Goal: Task Accomplishment & Management: Manage account settings

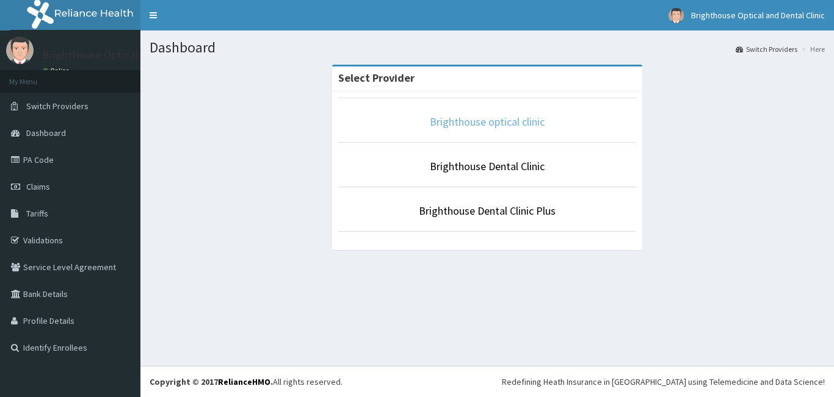
click at [498, 120] on link "Brighthouse optical clinic" at bounding box center [487, 122] width 115 height 14
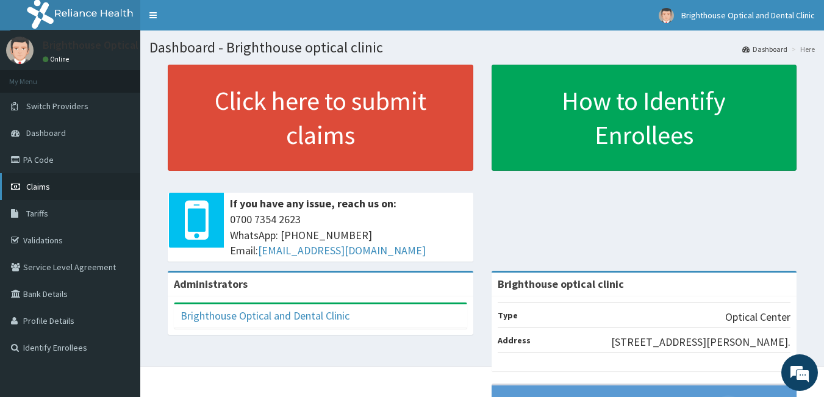
click at [35, 185] on span "Claims" at bounding box center [38, 186] width 24 height 11
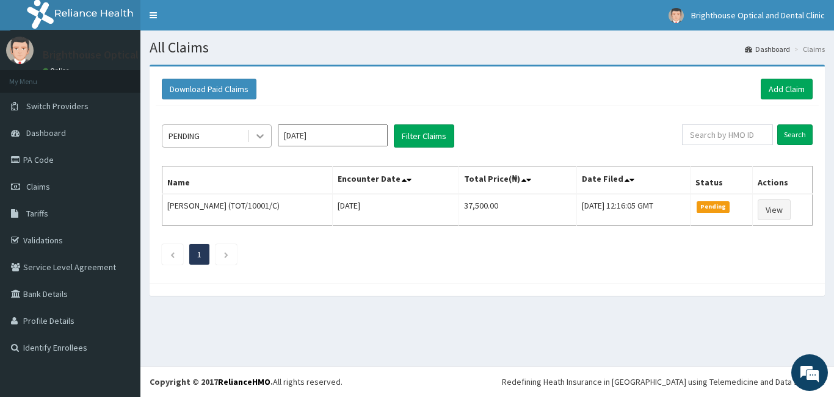
click at [261, 138] on icon at bounding box center [259, 137] width 7 height 4
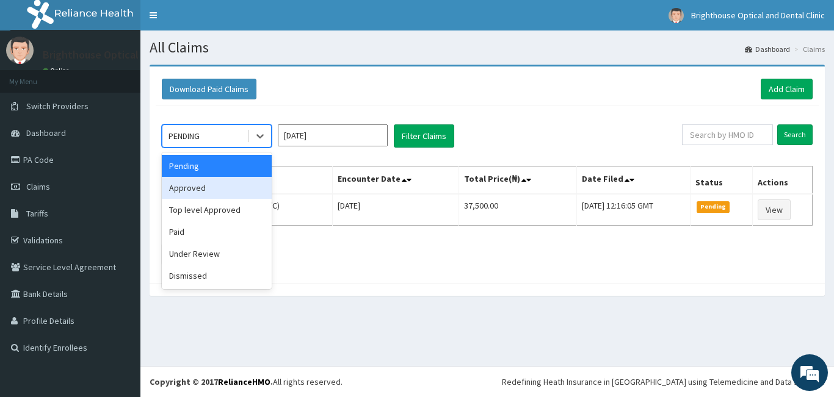
click at [242, 183] on div "Approved" at bounding box center [217, 188] width 110 height 22
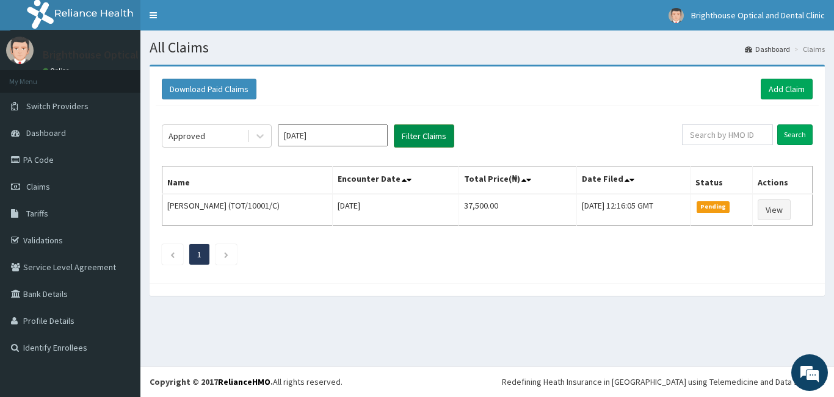
click at [414, 134] on button "Filter Claims" at bounding box center [424, 135] width 60 height 23
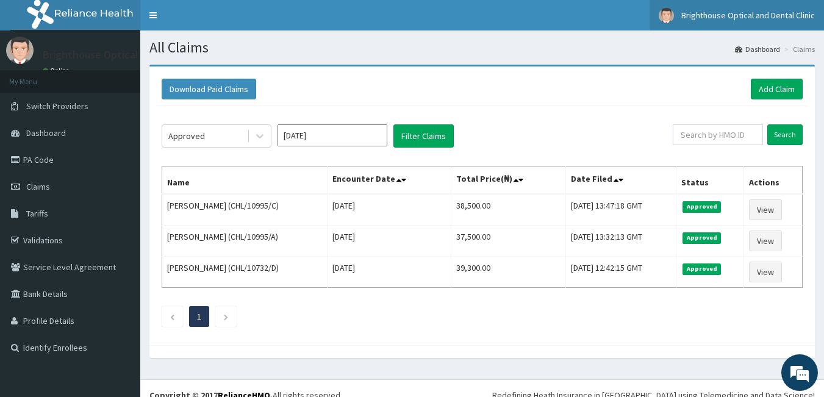
click at [666, 13] on img at bounding box center [666, 15] width 15 height 15
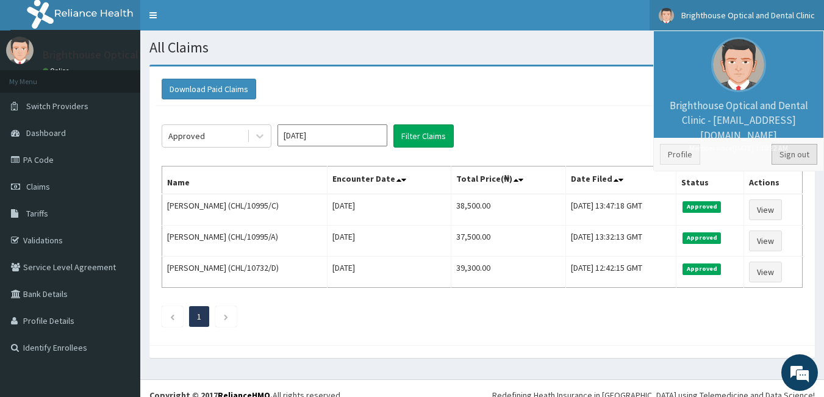
click at [790, 156] on link "Sign out" at bounding box center [795, 154] width 46 height 21
